Goal: Task Accomplishment & Management: Complete application form

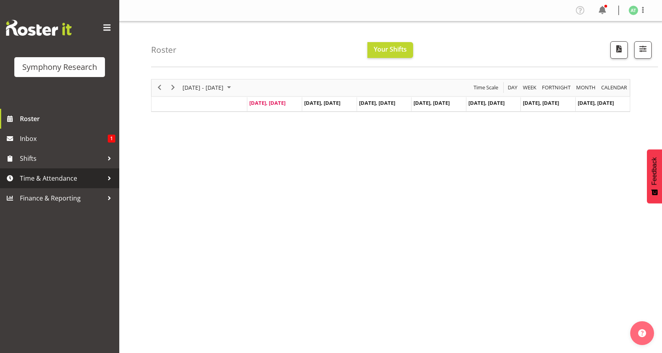
click at [56, 173] on span "Time & Attendance" at bounding box center [61, 179] width 83 height 12
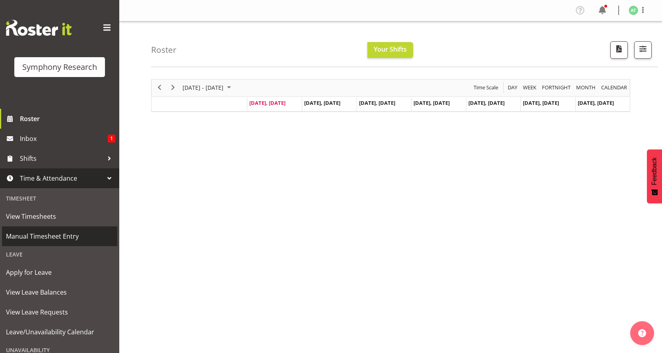
click at [59, 231] on span "Manual Timesheet Entry" at bounding box center [59, 237] width 107 height 12
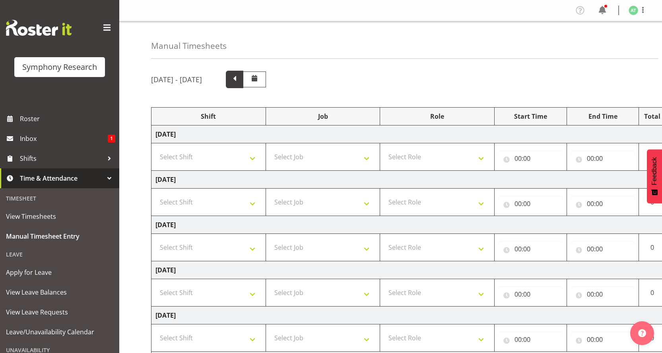
click at [240, 74] on span at bounding box center [234, 79] width 10 height 10
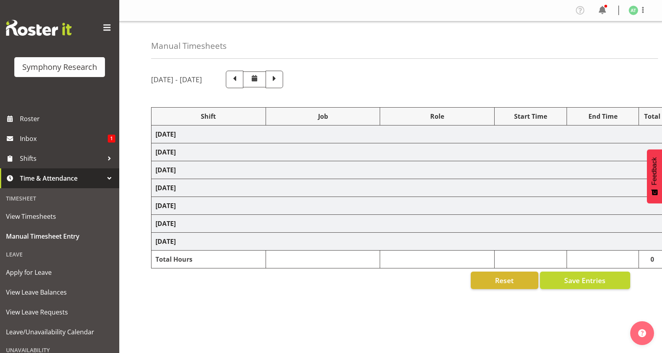
select select "26078"
select select "10242"
select select "26078"
select select "10499"
select select "47"
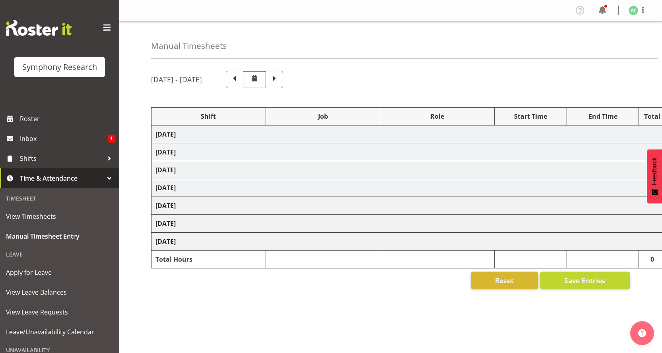
select select "26078"
select select "10527"
select select "47"
select select "26078"
select select "10242"
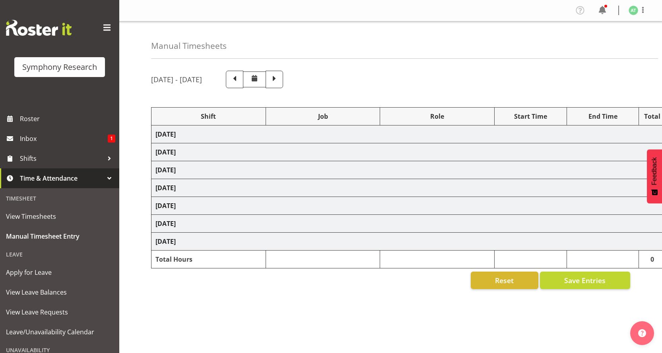
select select "47"
select select "26078"
select select "10242"
select select "26078"
select select "10527"
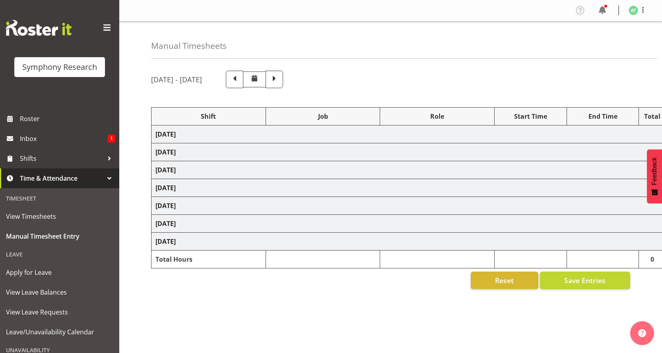
select select "47"
select select "26078"
select select "10499"
select select "47"
select select "26078"
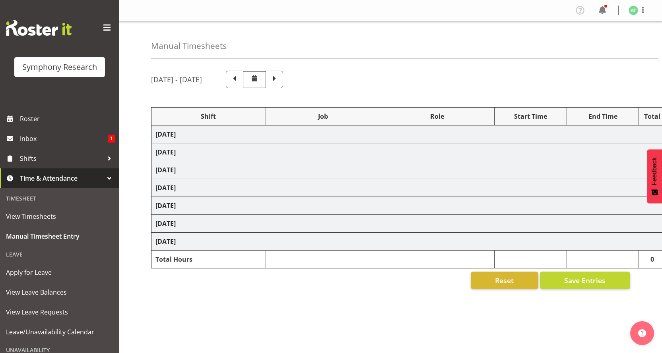
select select "10527"
select select "47"
select select "26078"
select select "10527"
select select "47"
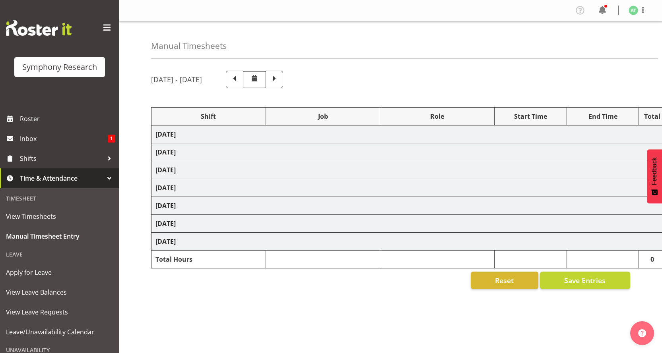
select select "26078"
select select "10242"
select select "47"
select select "26078"
select select "10242"
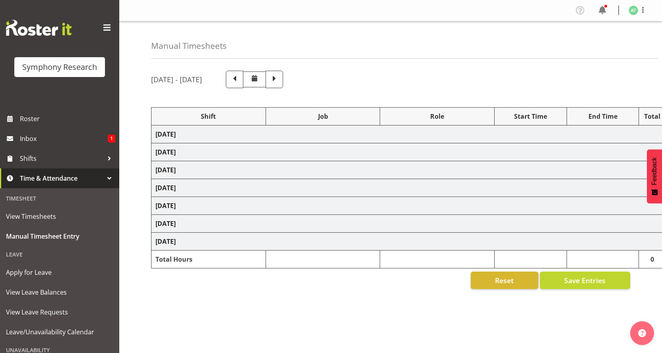
select select "26078"
select select "10242"
select select "47"
select select "26078"
select select "10527"
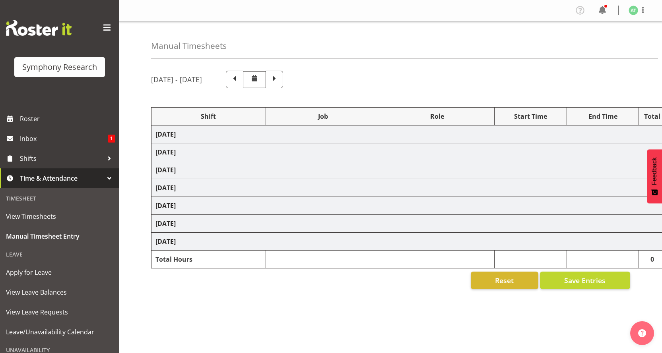
select select "47"
select select "41319"
select select "760"
select select "41319"
select select "10527"
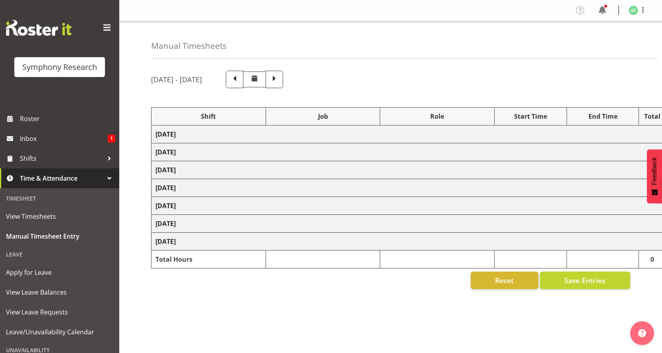
select select "47"
select select "11547"
select select "10499"
select select "47"
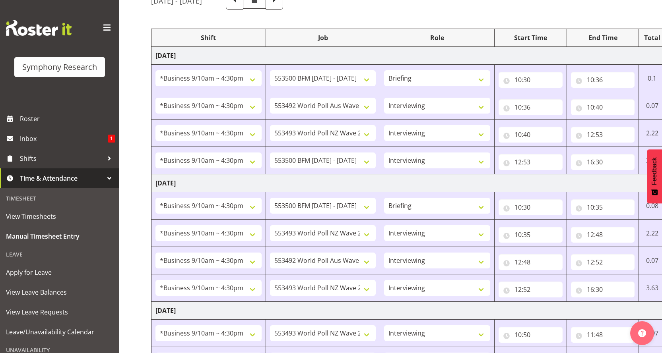
scroll to position [80, 0]
click at [202, 174] on td "Tuesday 23rd September 2025" at bounding box center [429, 183] width 556 height 18
click at [281, 174] on td "Tuesday 23rd September 2025" at bounding box center [429, 183] width 556 height 18
click at [303, 174] on td "Tuesday 23rd September 2025" at bounding box center [429, 183] width 556 height 18
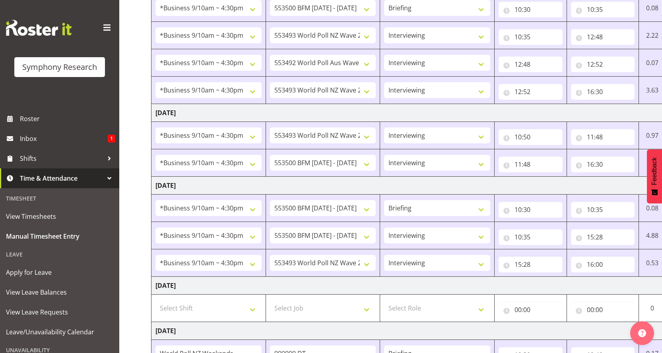
scroll to position [210, 0]
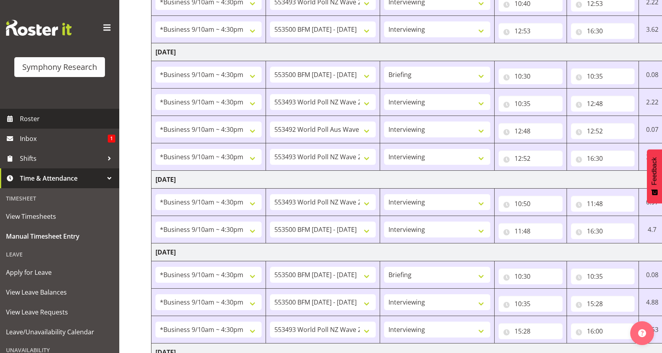
click at [42, 113] on span "Roster" at bounding box center [67, 119] width 95 height 12
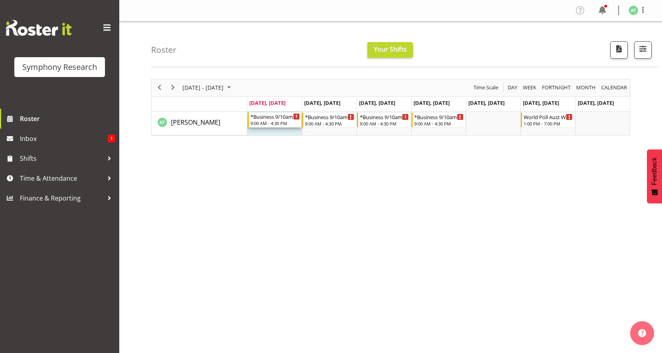
click at [273, 120] on div "9:00 AM - 4:30 PM" at bounding box center [274, 123] width 49 height 6
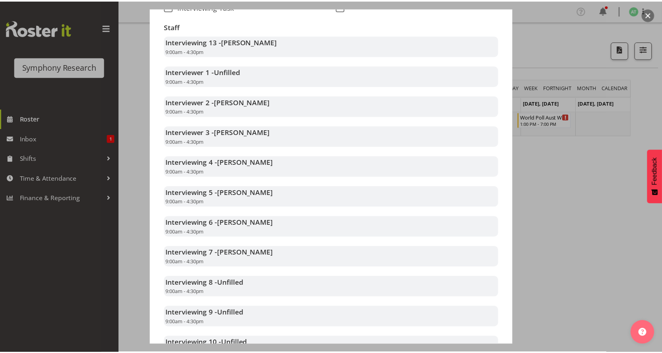
scroll to position [191, 0]
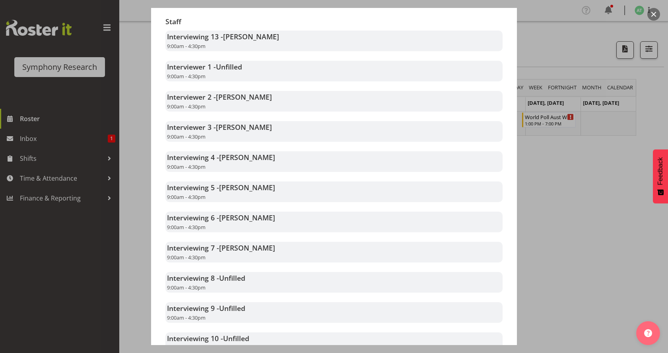
click at [558, 186] on div at bounding box center [334, 176] width 668 height 353
